Goal: Transaction & Acquisition: Purchase product/service

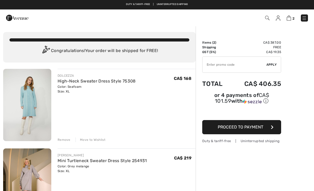
click at [90, 140] on div "Move to Wishlist" at bounding box center [91, 140] width 30 height 5
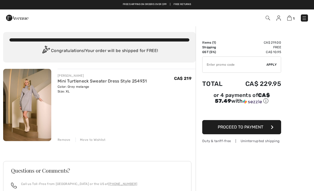
click at [22, 107] on img at bounding box center [27, 105] width 48 height 72
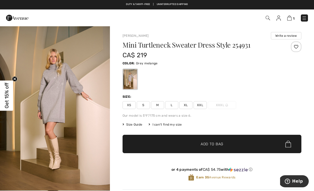
click at [47, 117] on img "1 / 5" at bounding box center [55, 108] width 110 height 165
click at [305, 17] on img at bounding box center [304, 18] width 5 height 5
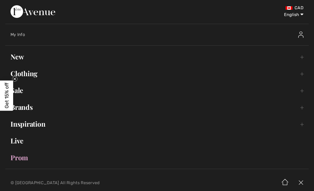
click at [290, 16] on select "English Français" at bounding box center [289, 14] width 27 height 16
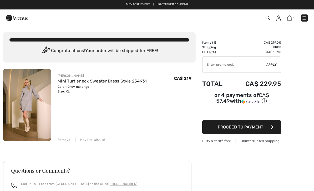
click at [254, 128] on span "Proceed to Payment" at bounding box center [241, 127] width 46 height 5
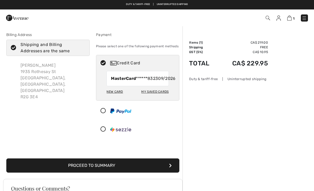
click at [12, 50] on icon at bounding box center [14, 48] width 14 height 6
click at [82, 50] on input "Shipping and Billing Addresses are the same" at bounding box center [83, 48] width 3 height 16
checkbox input "false"
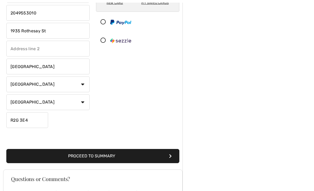
scroll to position [90, 0]
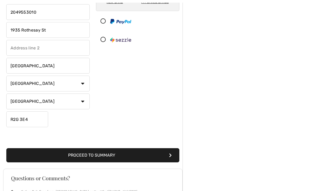
click at [112, 155] on button "Proceed to Summary" at bounding box center [92, 155] width 173 height 14
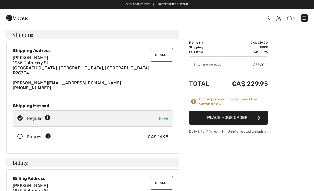
click at [27, 67] on span "1935 Rothesay St Winnipeg, MB, CA R2G3E4" at bounding box center [81, 67] width 137 height 15
click at [162, 55] on button "Change" at bounding box center [162, 55] width 22 height 14
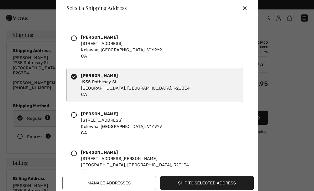
click at [73, 115] on icon at bounding box center [74, 115] width 6 height 6
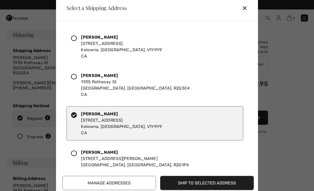
click at [245, 10] on div "✕" at bounding box center [247, 7] width 10 height 11
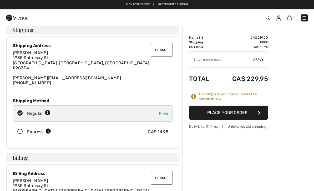
scroll to position [5, 0]
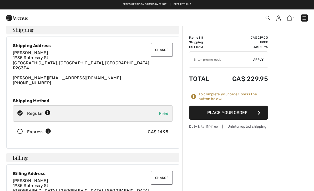
click at [162, 49] on button "Change" at bounding box center [162, 50] width 22 height 14
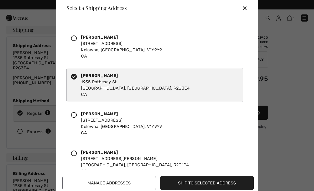
click at [75, 37] on icon at bounding box center [74, 38] width 6 height 6
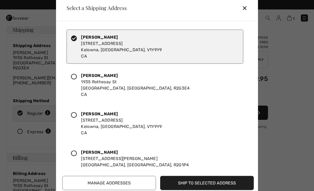
click at [211, 183] on button "Ship to Selected Address" at bounding box center [207, 183] width 94 height 14
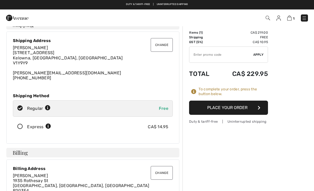
scroll to position [0, 0]
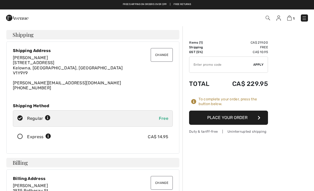
click at [227, 120] on button "Place Your Order" at bounding box center [228, 118] width 79 height 14
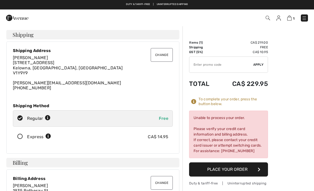
click at [224, 170] on button "Place Your Order" at bounding box center [228, 170] width 79 height 14
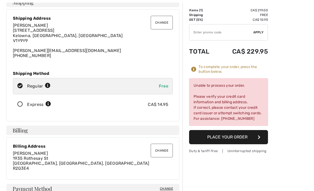
scroll to position [37, 0]
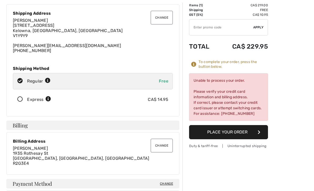
click at [233, 134] on button "Place Your Order" at bounding box center [228, 132] width 79 height 14
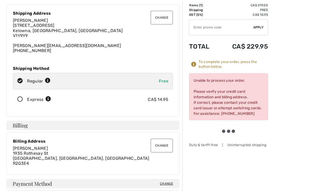
scroll to position [37, 0]
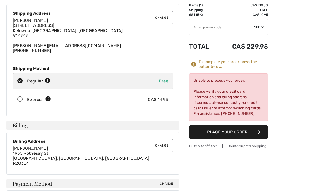
click at [240, 104] on div "Unable to process your order. Please verify your credit card information and bi…" at bounding box center [228, 97] width 79 height 48
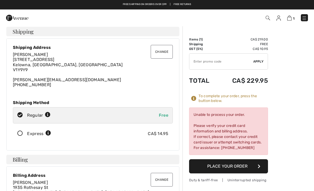
scroll to position [0, 0]
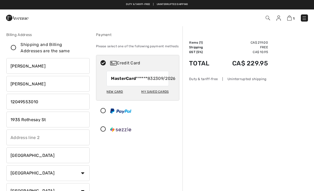
click at [122, 114] on img at bounding box center [120, 111] width 21 height 5
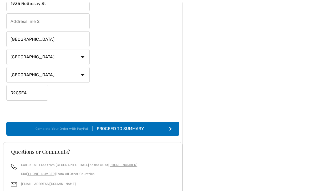
scroll to position [117, 0]
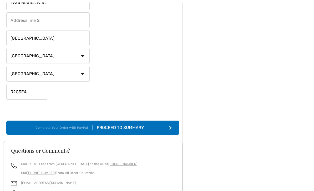
click at [125, 130] on div "Proceed to Summary" at bounding box center [122, 128] width 58 height 6
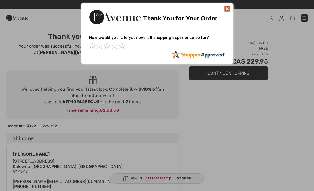
click at [226, 8] on img at bounding box center [227, 9] width 6 height 6
